Goal: Check status

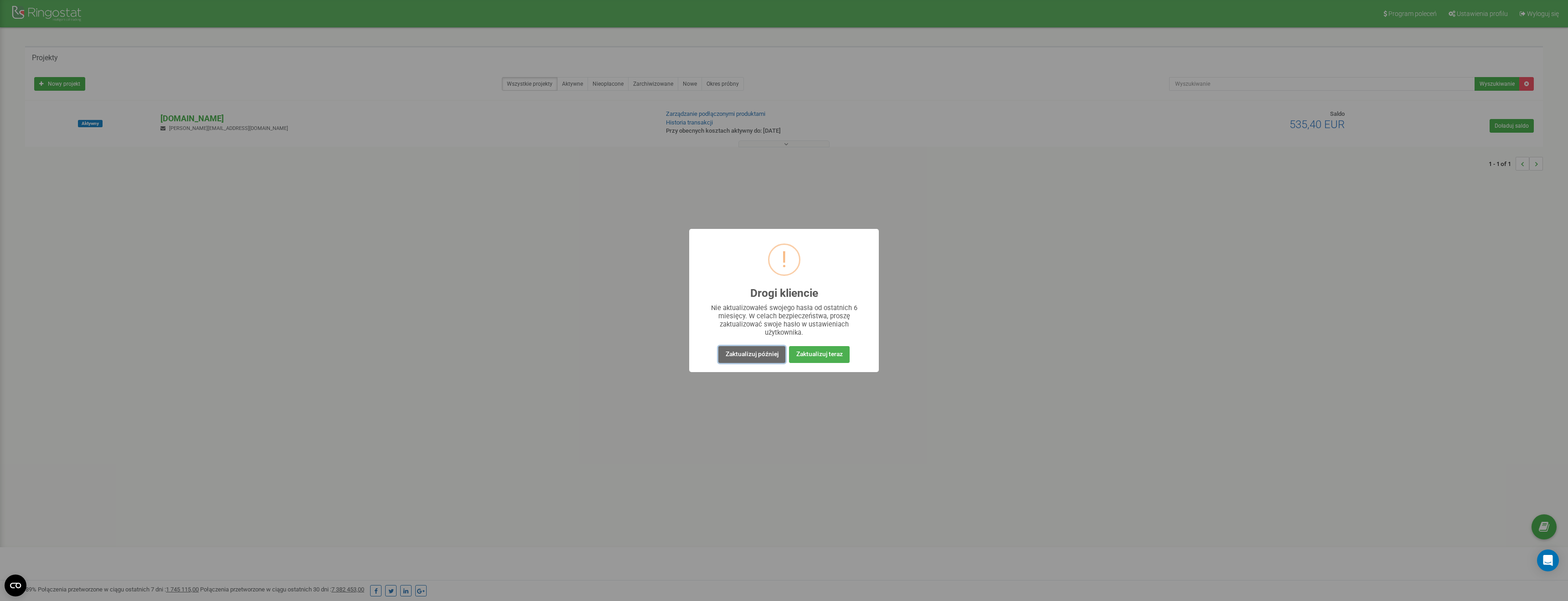
click at [769, 359] on button "Zaktualizuj później" at bounding box center [752, 354] width 67 height 16
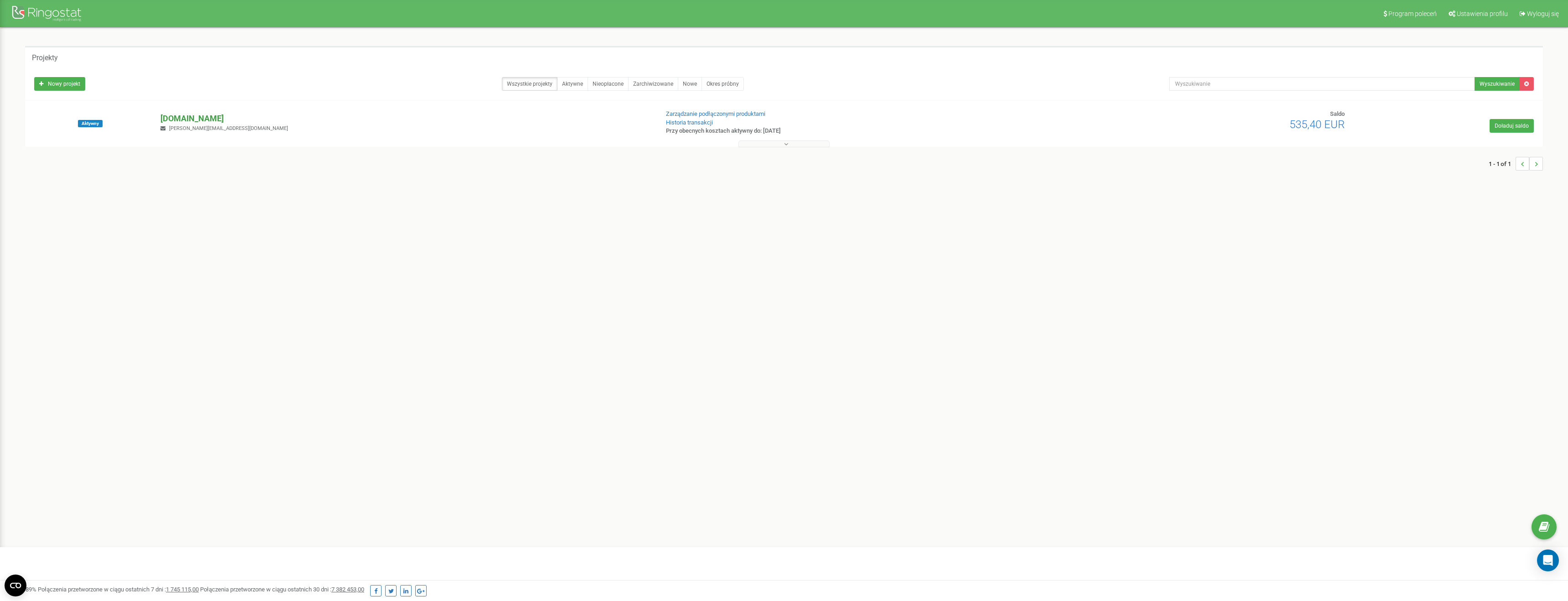
click at [199, 121] on p "[DOMAIN_NAME]" at bounding box center [406, 118] width 491 height 12
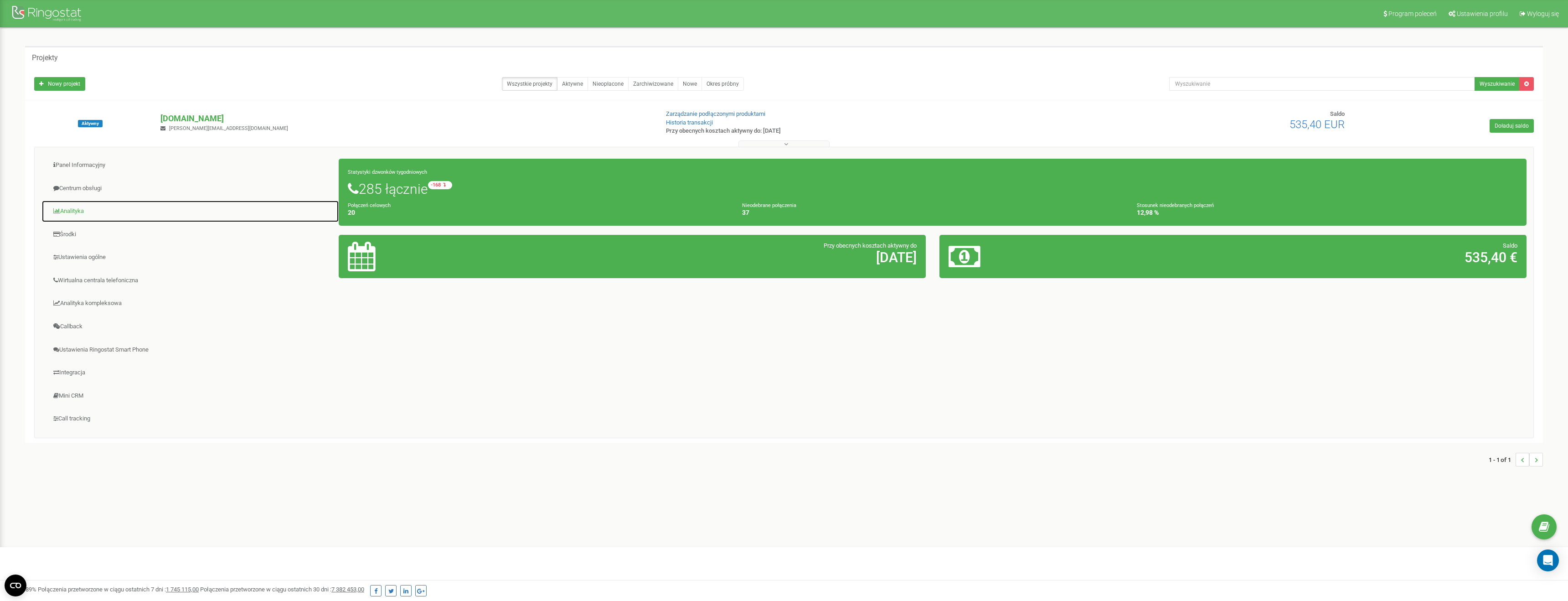
click at [77, 208] on link "Analityka" at bounding box center [190, 211] width 298 height 22
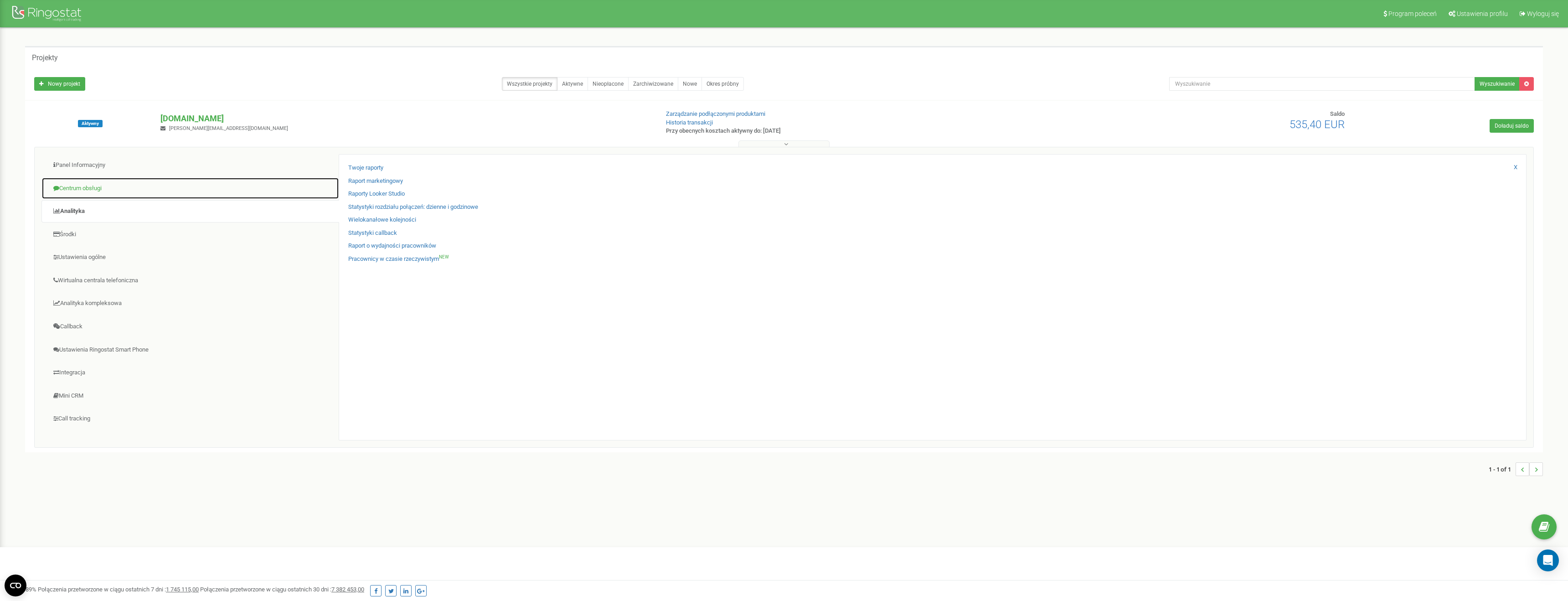
click at [101, 186] on link "Centrum obsługi" at bounding box center [190, 188] width 298 height 22
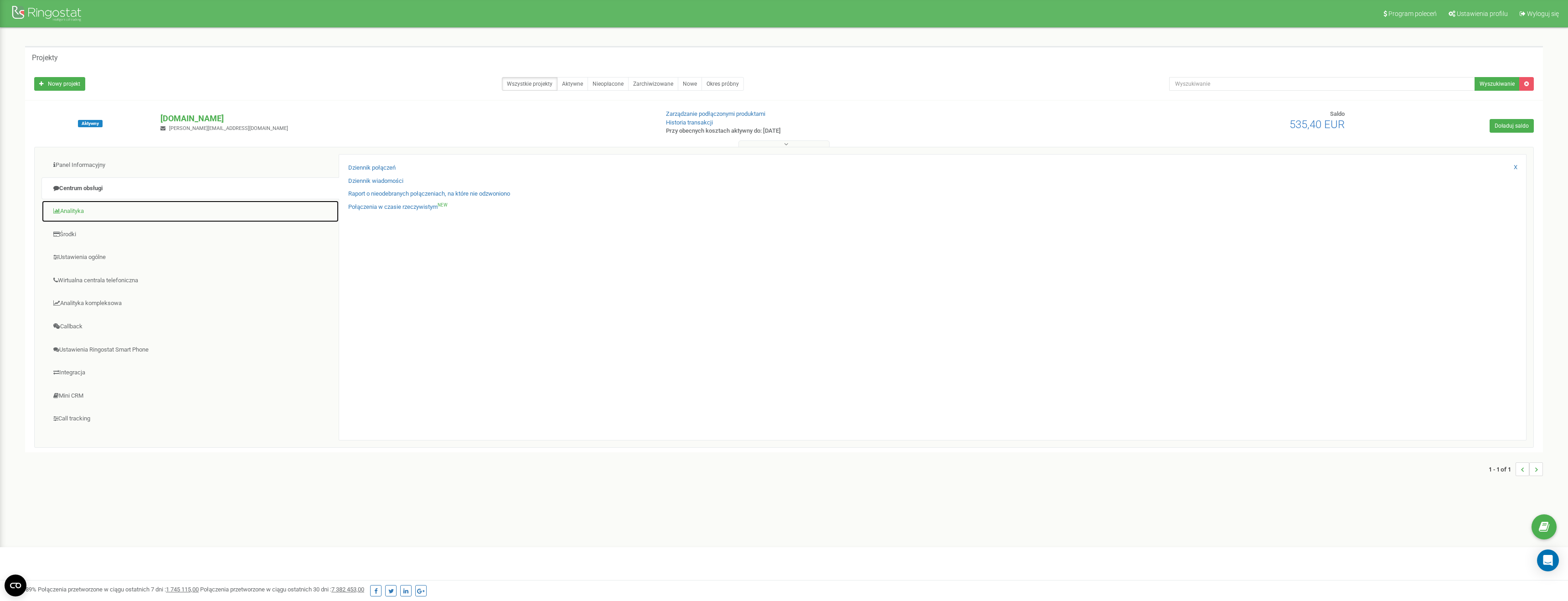
click at [95, 214] on link "Analityka" at bounding box center [190, 211] width 298 height 22
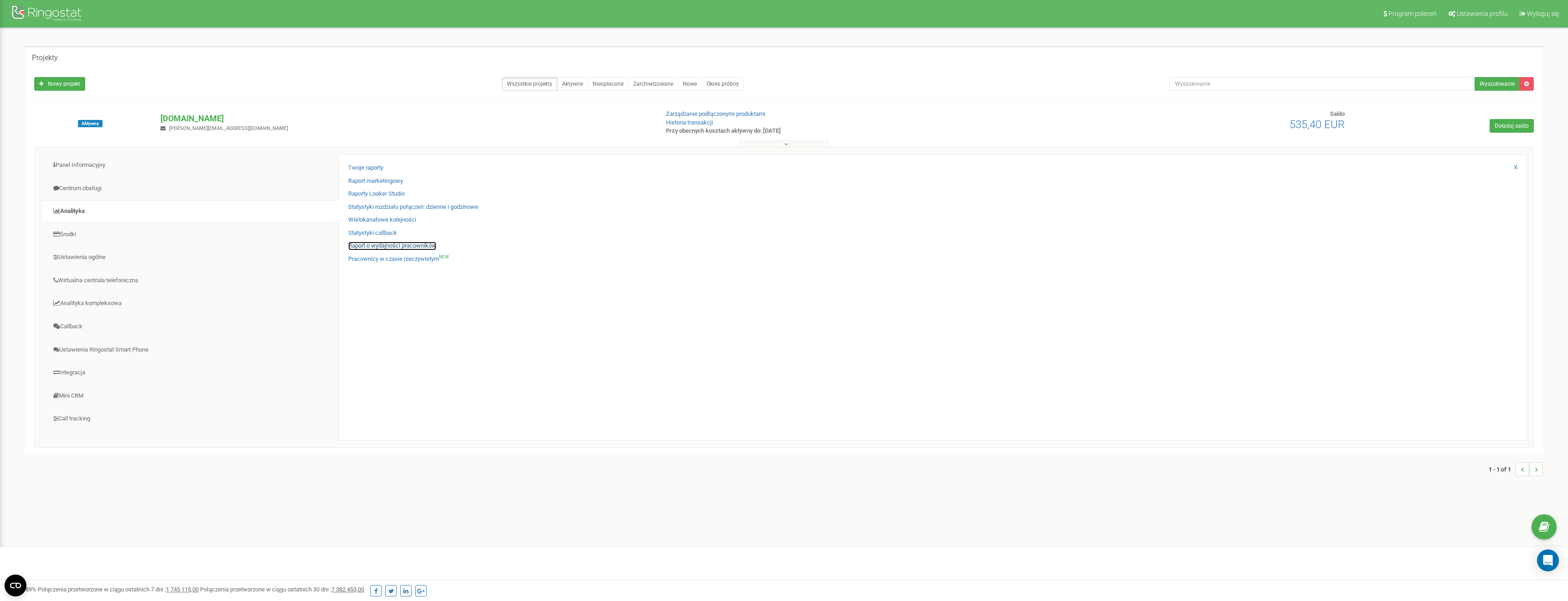
click at [414, 247] on link "Raport o wydajności pracowników" at bounding box center [392, 246] width 88 height 8
click at [422, 244] on link "Raport o wydajności pracowników" at bounding box center [392, 246] width 88 height 8
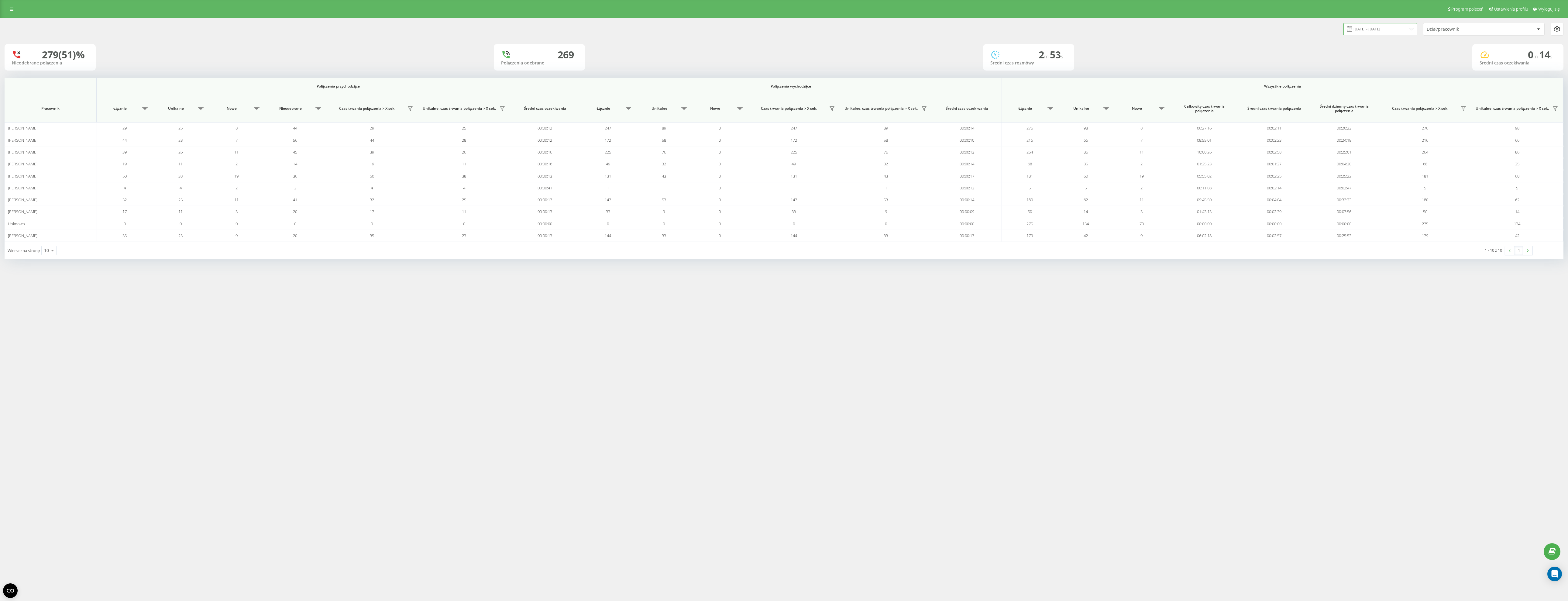
click at [1401, 32] on input "[DATE] - [DATE]" at bounding box center [1380, 29] width 74 height 12
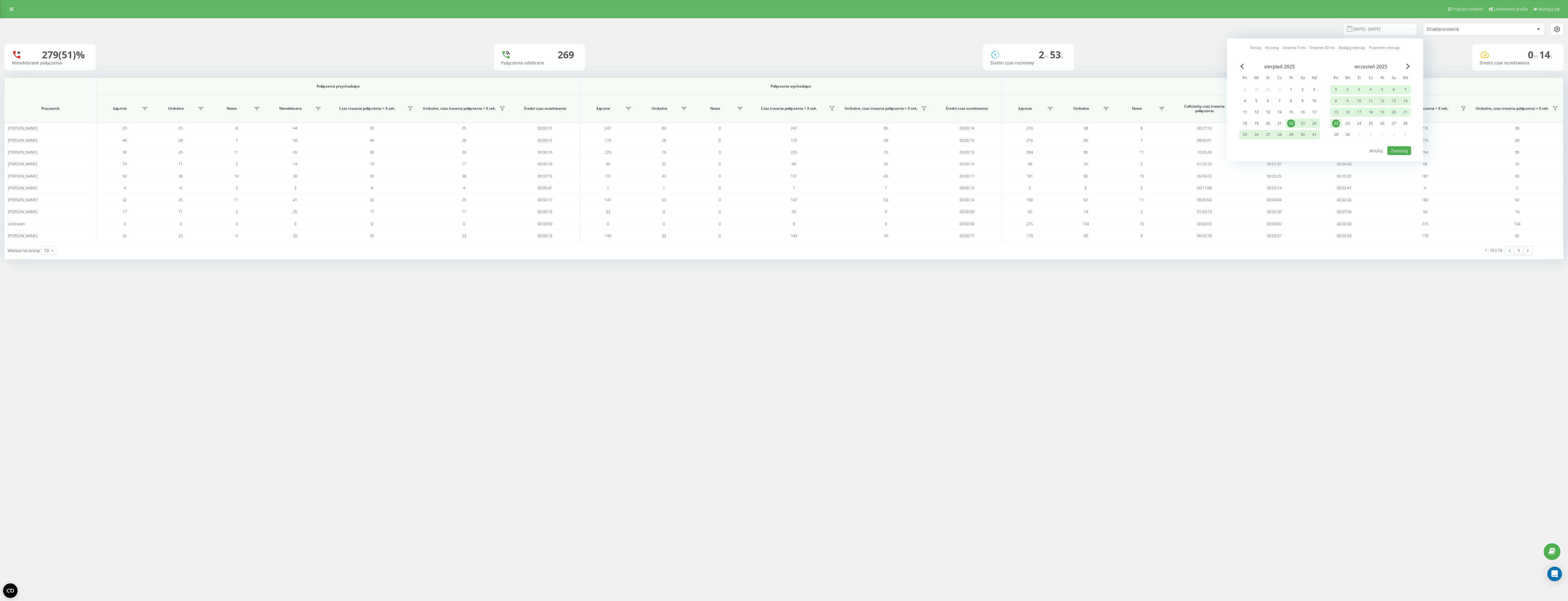
click at [1332, 87] on div "1" at bounding box center [1336, 90] width 8 height 8
drag, startPoint x: 1339, startPoint y: 122, endPoint x: 1342, endPoint y: 122, distance: 3.0
click at [1339, 122] on div "22" at bounding box center [1336, 123] width 8 height 8
click at [1401, 150] on button "Zastosuj" at bounding box center [1399, 150] width 24 height 9
type input "01.09.2025 - 22.09.2025"
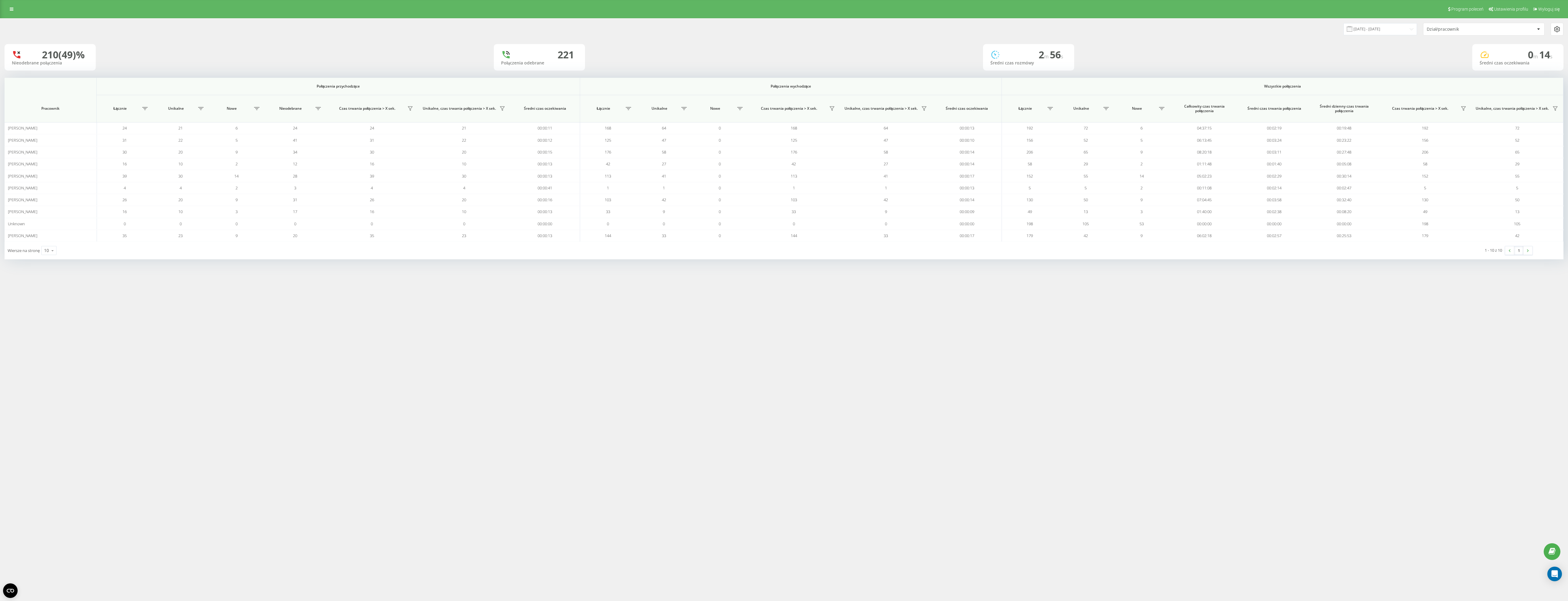
click at [1441, 26] on div "Dział/pracownik" at bounding box center [1483, 29] width 121 height 12
